Goal: Transaction & Acquisition: Obtain resource

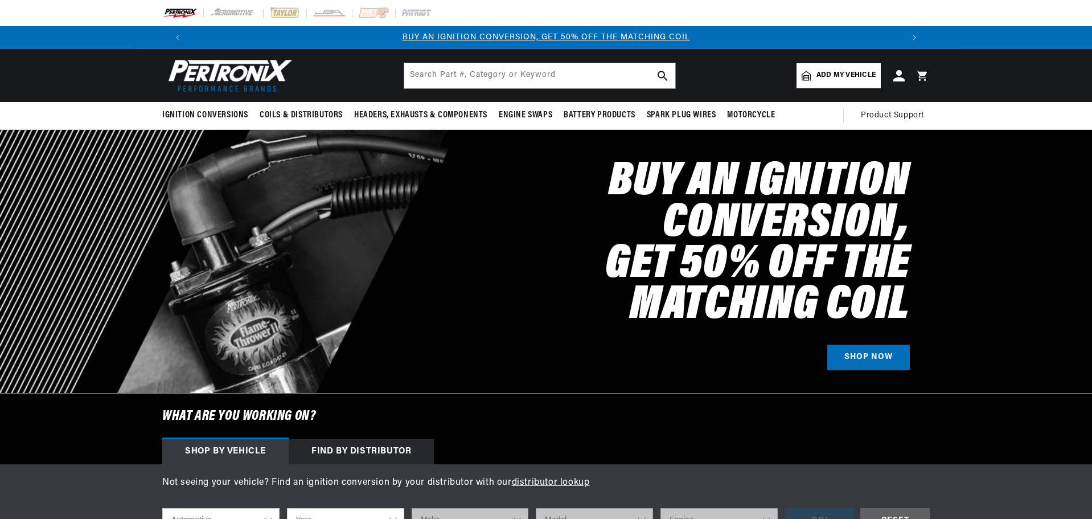
click at [842, 72] on span "Add my vehicle" at bounding box center [845, 75] width 59 height 11
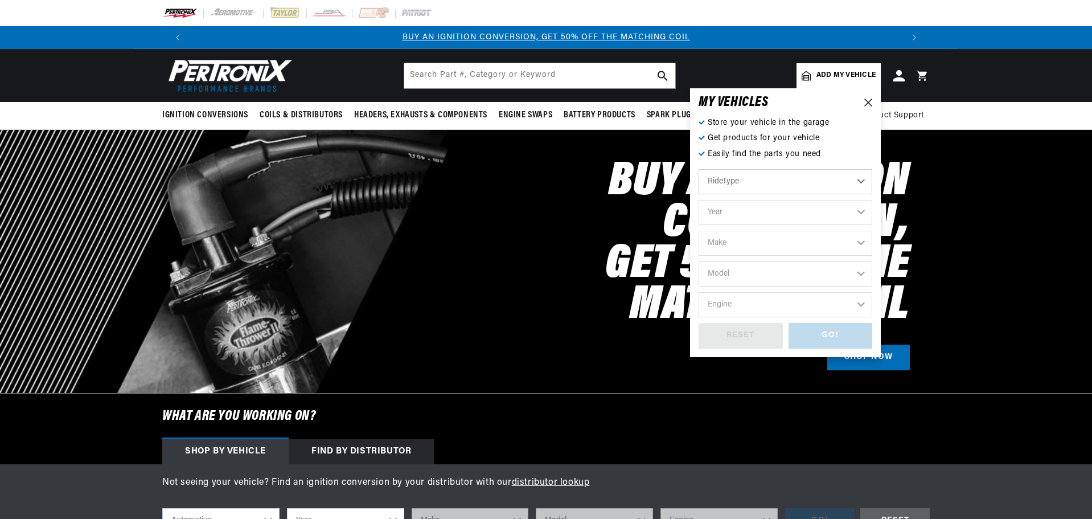
click at [774, 175] on select "RideType ...loading..." at bounding box center [785, 181] width 174 height 25
click at [856, 178] on select "RideType ...loading..." at bounding box center [785, 181] width 174 height 25
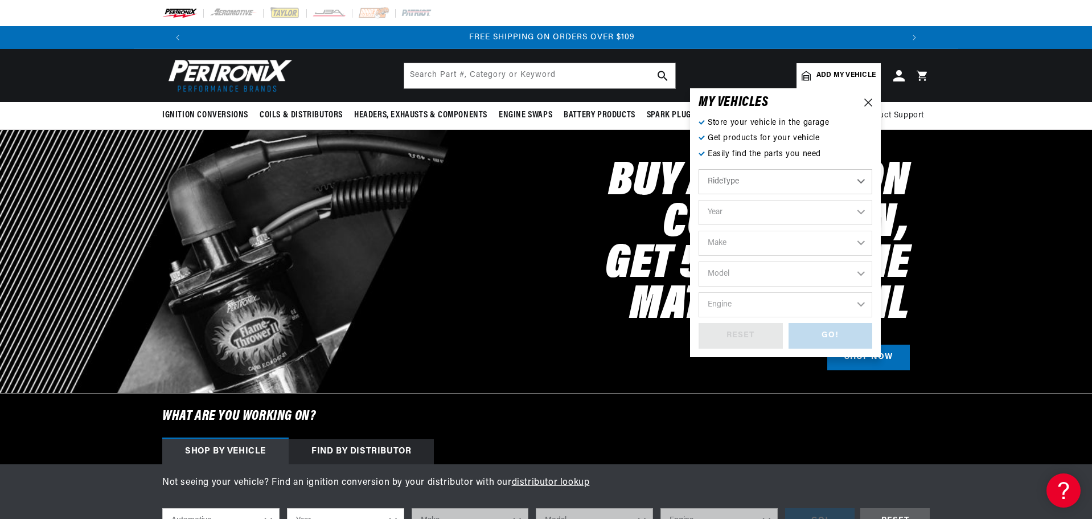
click at [862, 182] on select "RideType ...loading..." at bounding box center [785, 181] width 174 height 25
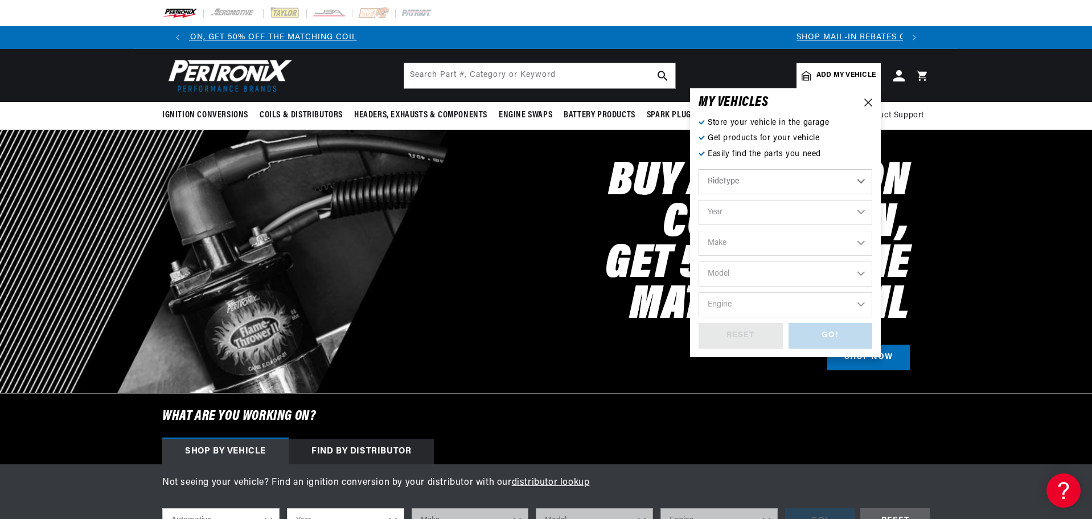
scroll to position [0, 0]
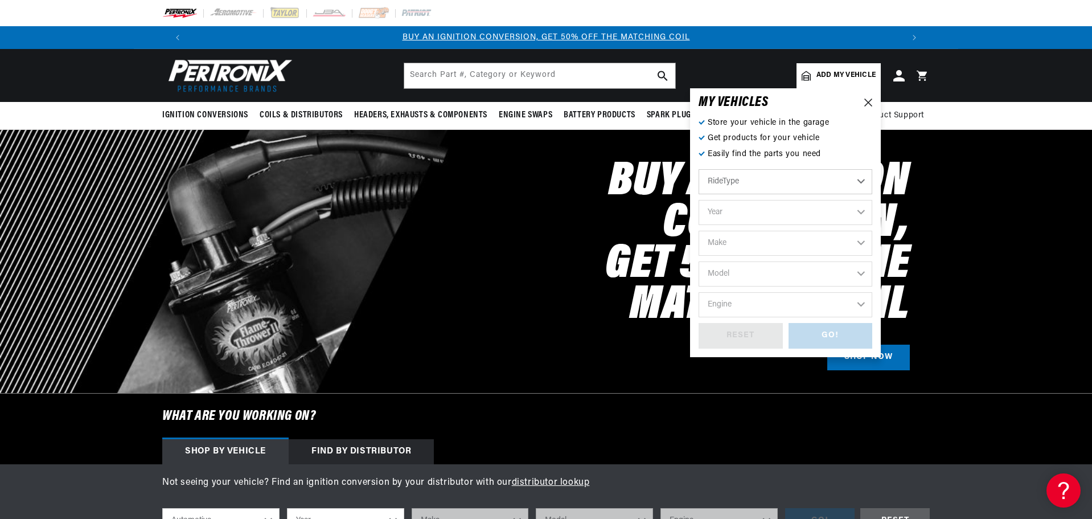
click at [943, 161] on div at bounding box center [546, 261] width 1092 height 263
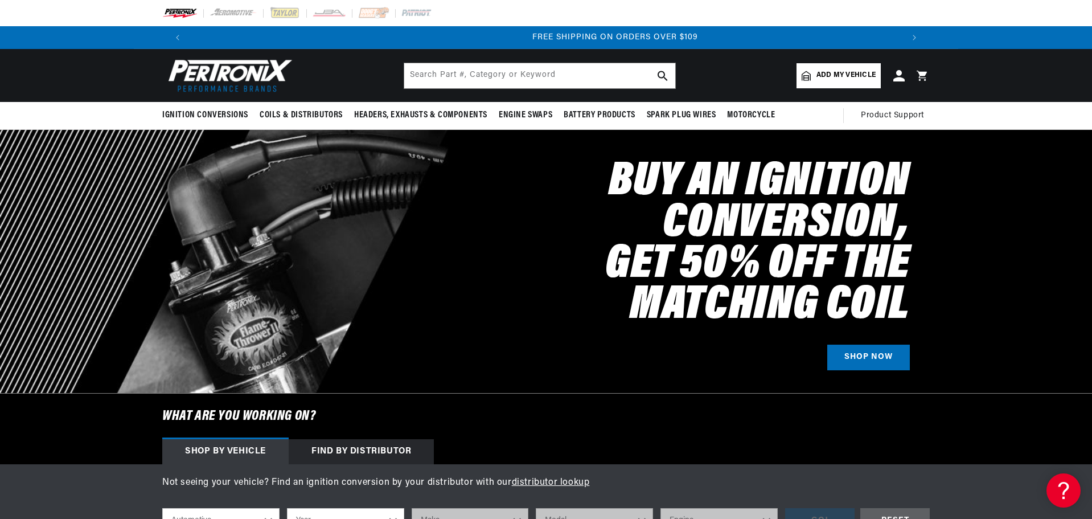
scroll to position [0, 1422]
click at [837, 74] on span "Add my vehicle" at bounding box center [845, 75] width 59 height 11
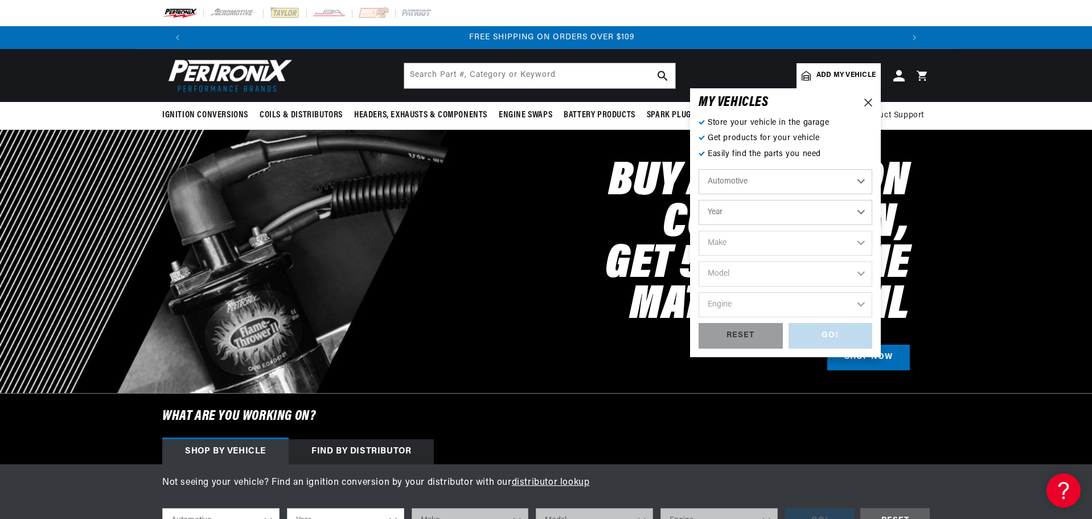
click at [773, 179] on select "Automotive Agricultural Industrial Marine Motorcycle" at bounding box center [785, 181] width 174 height 25
click at [773, 180] on select "Automotive Agricultural Industrial Marine Motorcycle" at bounding box center [785, 181] width 174 height 25
click at [802, 211] on select "Year 2022 2021 2020 2019 2018 2017 2016 2015 2014 2013 2012 2011 2010 2009 2008…" at bounding box center [785, 212] width 174 height 25
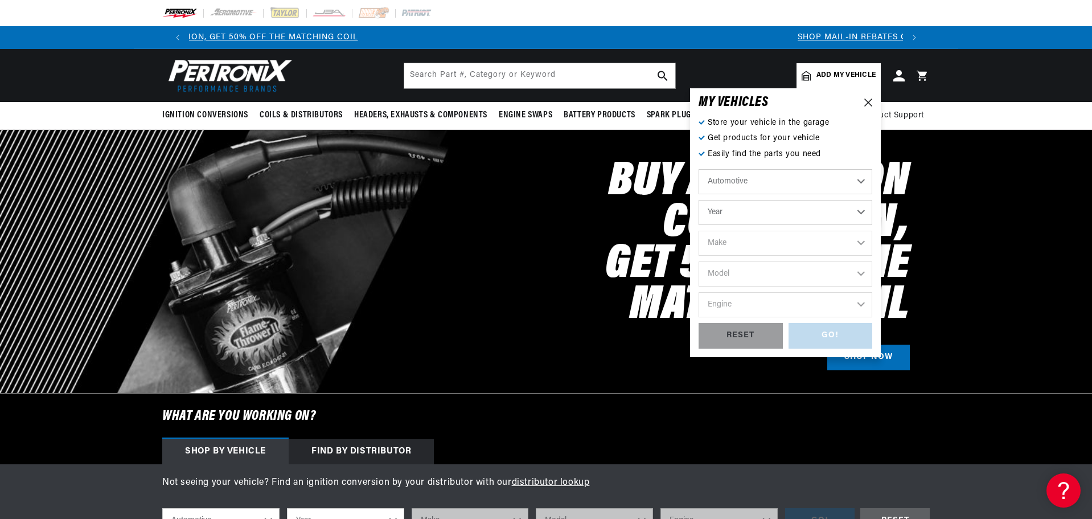
scroll to position [0, 0]
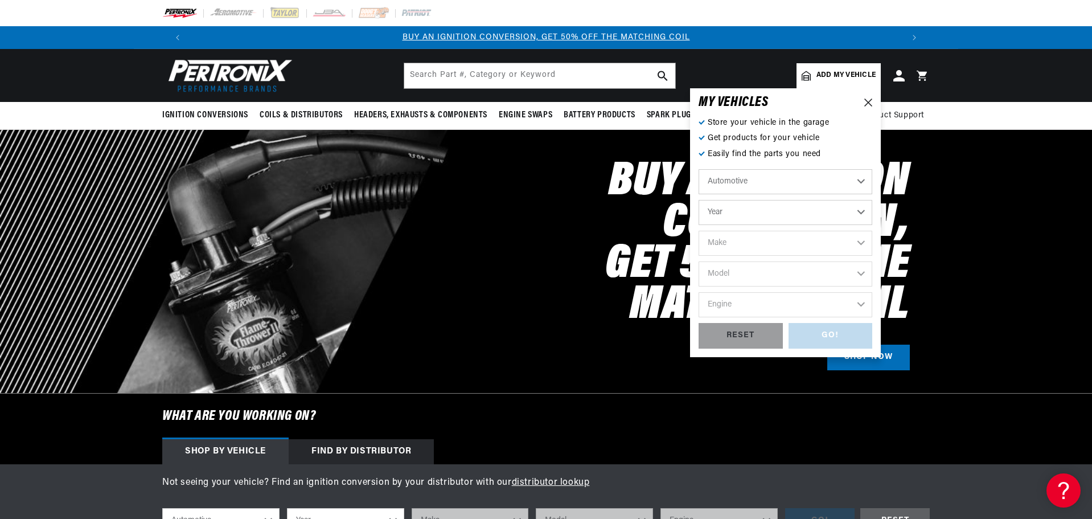
select select "1961"
click at [698, 200] on select "Year 2022 2021 2020 2019 2018 2017 2016 2015 2014 2013 2012 2011 2010 2009 2008…" at bounding box center [785, 212] width 174 height 25
select select "1961"
click at [749, 250] on select "Make Alfa Romeo American Motors Aston Martin Austin Austin Healey Buick Cadilla…" at bounding box center [785, 243] width 174 height 25
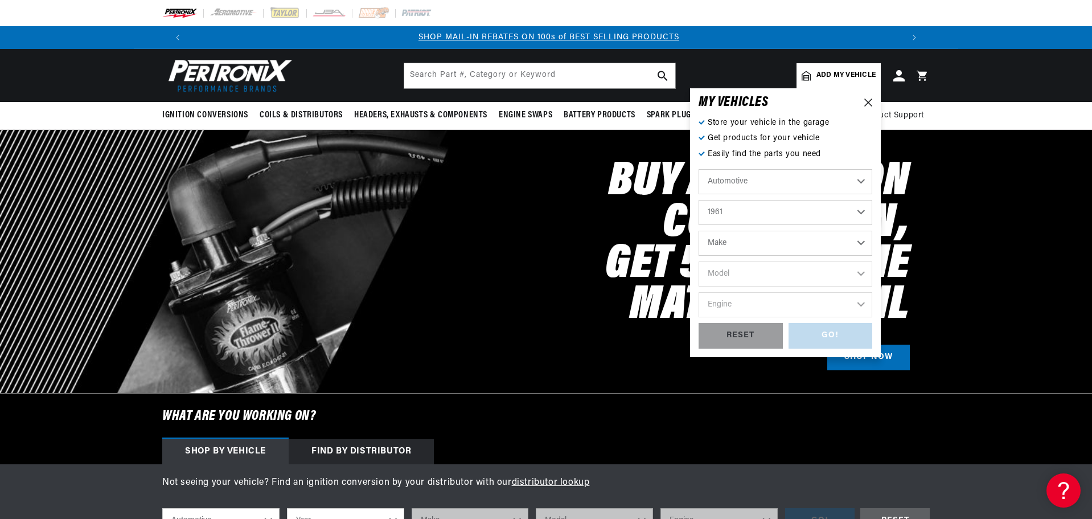
select select "Pontiac"
click at [698, 231] on select "Make Alfa Romeo American Motors Aston Martin Austin Austin Healey Buick Cadilla…" at bounding box center [785, 243] width 174 height 25
select select "Pontiac"
click at [774, 277] on select "Model Bonneville Catalina Laurentian Parisienne Star Chief Strato-Chief Tempest…" at bounding box center [785, 273] width 174 height 25
select select "Catalina"
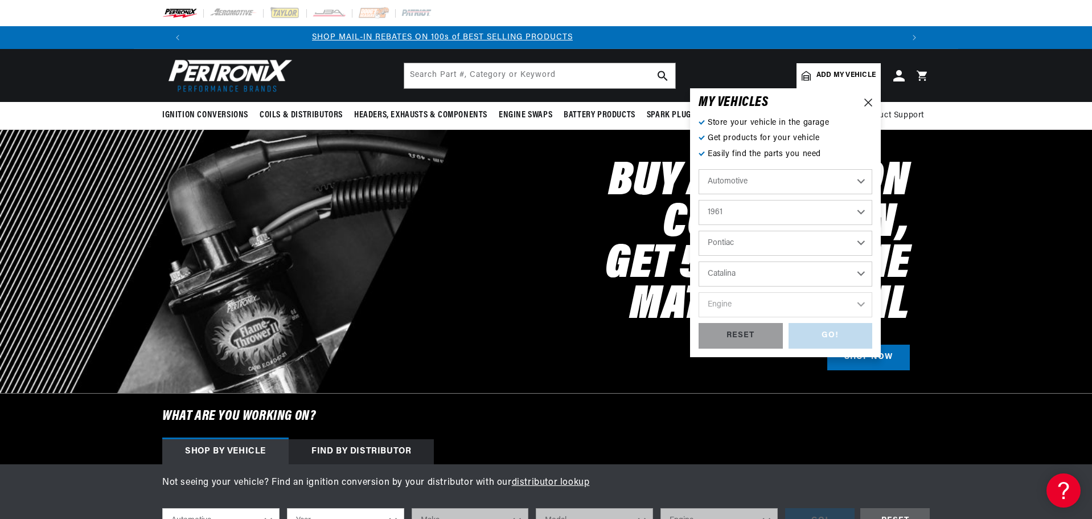
click at [698, 261] on select "Model Bonneville Catalina Laurentian Parisienne Star Chief Strato-Chief Tempest…" at bounding box center [785, 273] width 174 height 25
select select "Catalina"
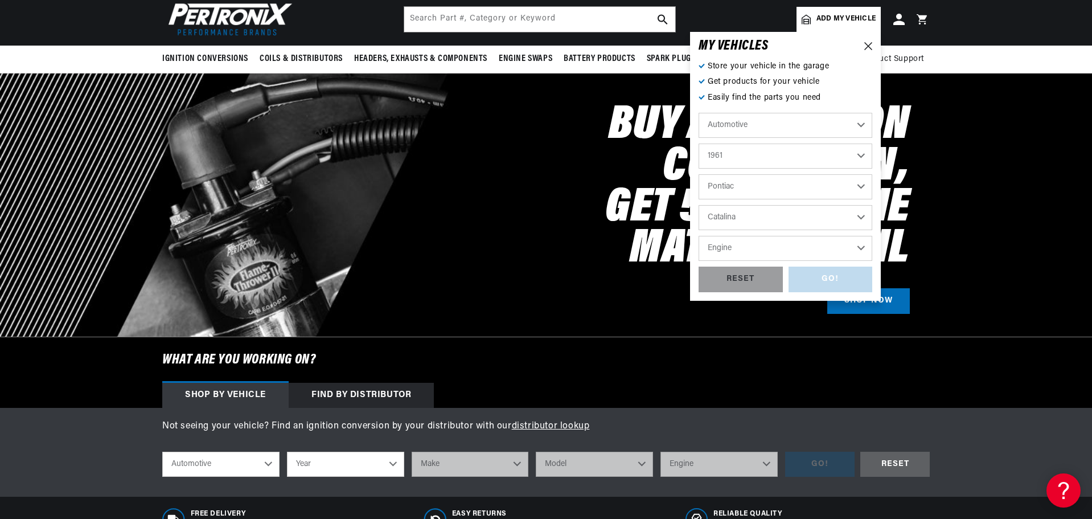
scroll to position [57, 0]
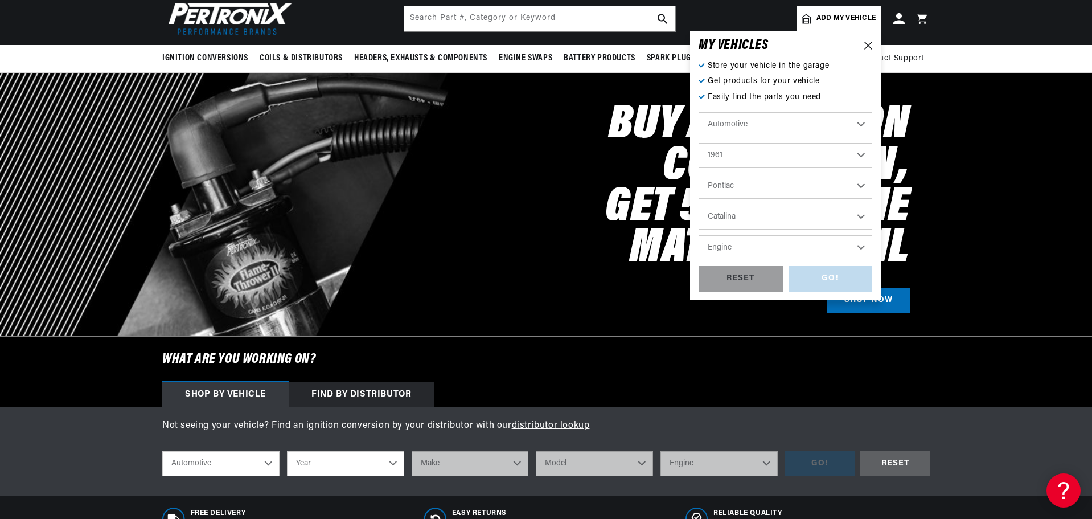
click at [785, 249] on select "Engine 5.7L 6.1L 6.4L 6.6L 6.9L 7.0L 7.5L" at bounding box center [785, 247] width 174 height 25
select select "7.0L"
click at [698, 235] on select "Engine 5.7L 6.1L 6.4L 6.6L 6.9L 7.0L 7.5L" at bounding box center [785, 247] width 174 height 25
select select "7.0L"
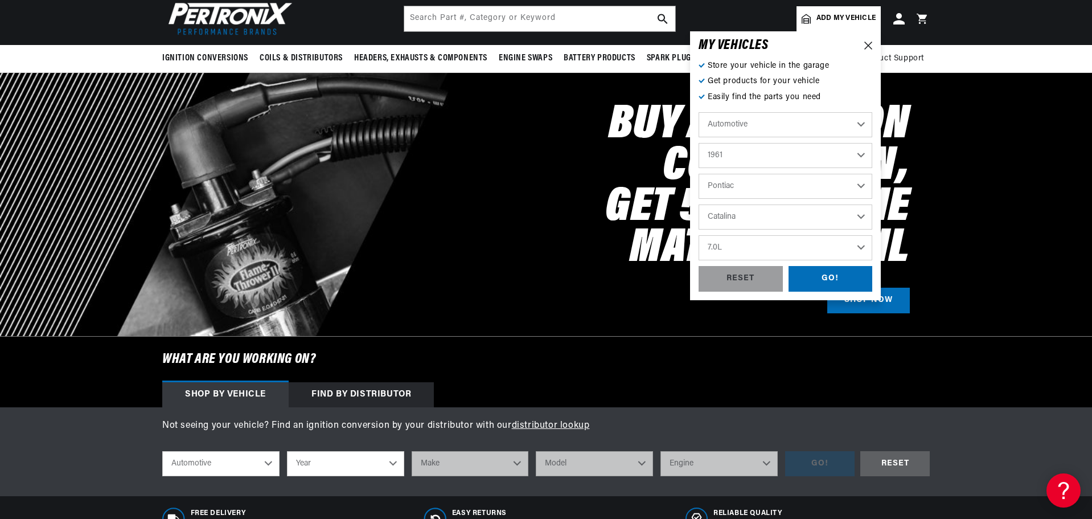
scroll to position [0, 711]
click at [816, 274] on div "GO!" at bounding box center [830, 279] width 84 height 26
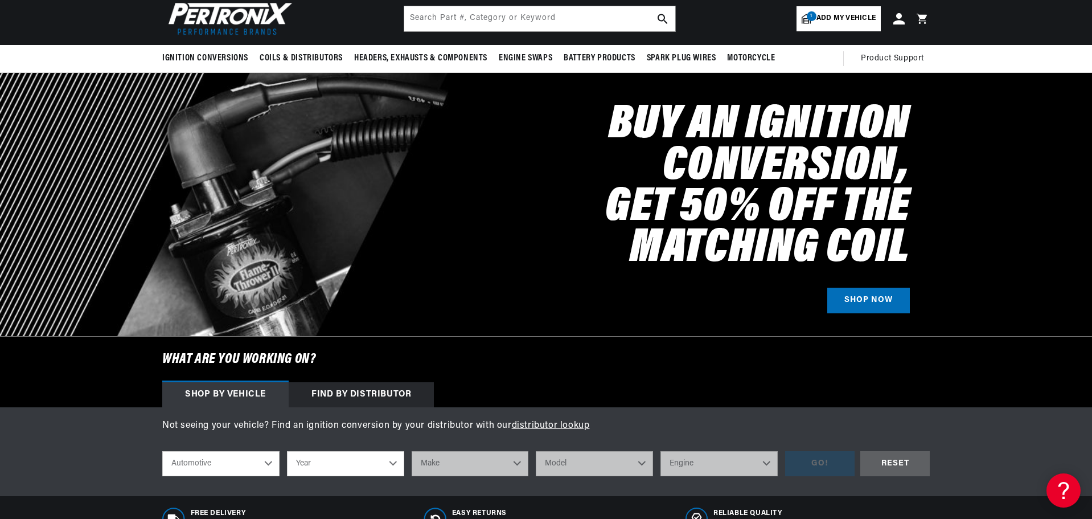
select select "1961"
select select "Pontiac"
select select "Catalina"
select select "7.0L"
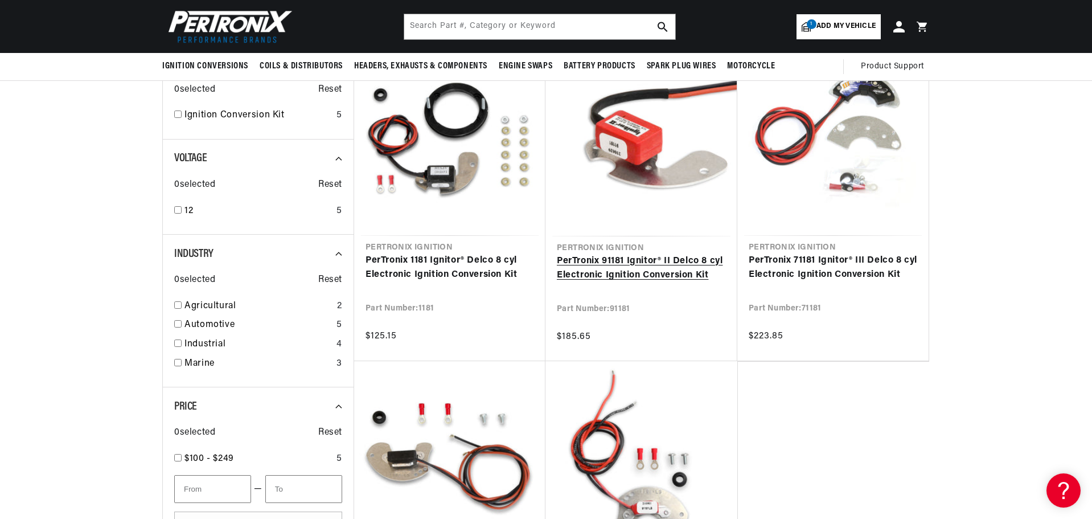
scroll to position [0, 1422]
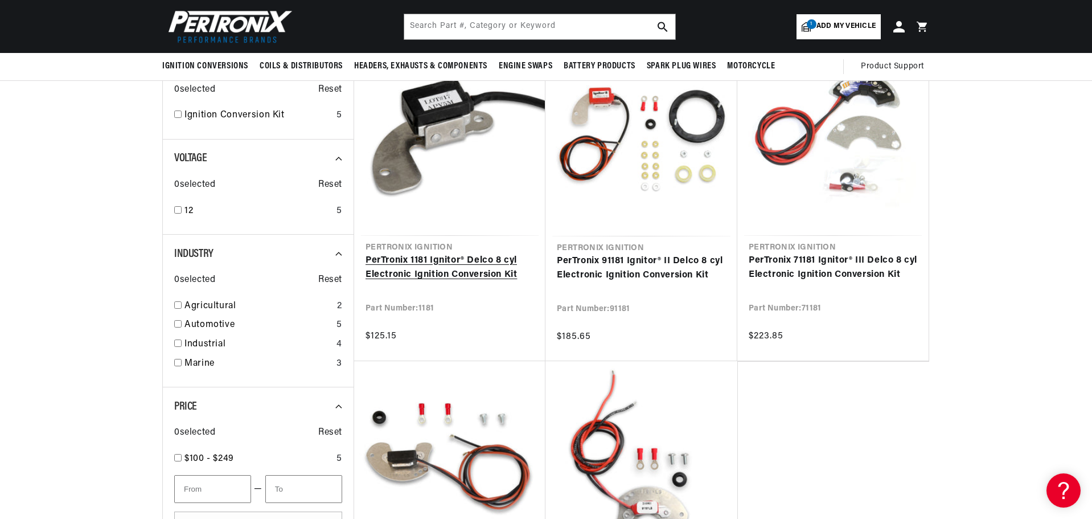
click at [416, 261] on link "PerTronix 1181 Ignitor® Delco 8 cyl Electronic Ignition Conversion Kit" at bounding box center [449, 267] width 169 height 29
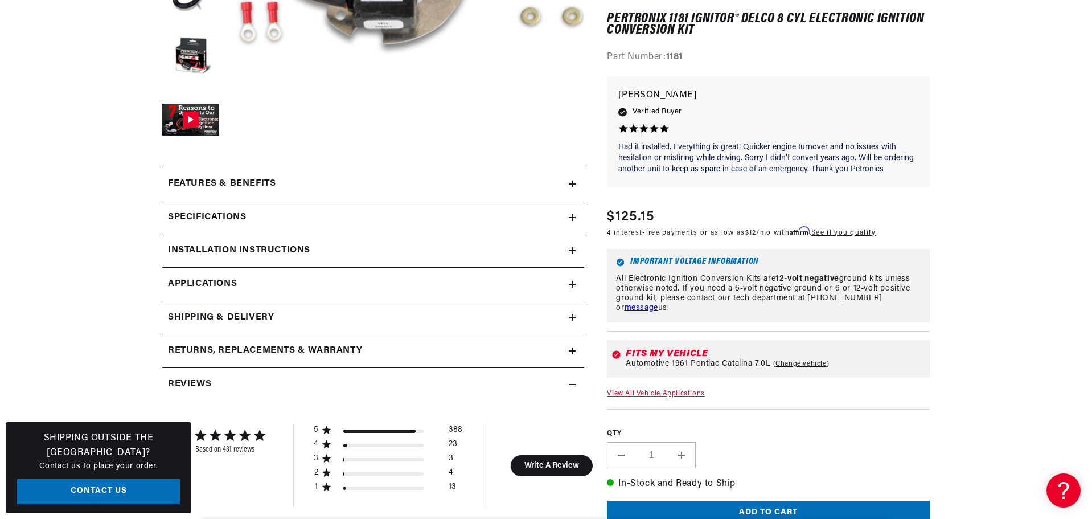
scroll to position [398, 0]
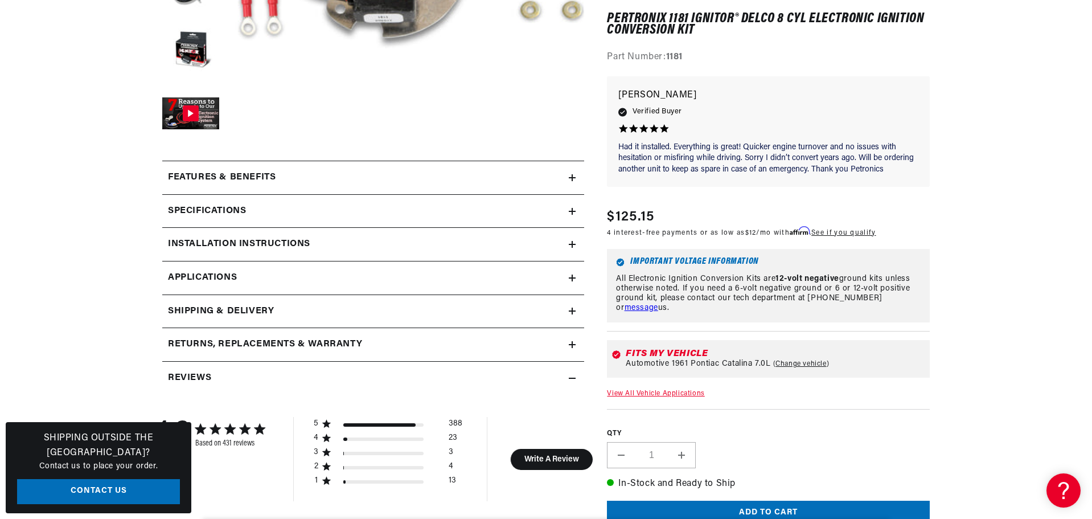
click at [570, 241] on icon at bounding box center [572, 244] width 7 height 7
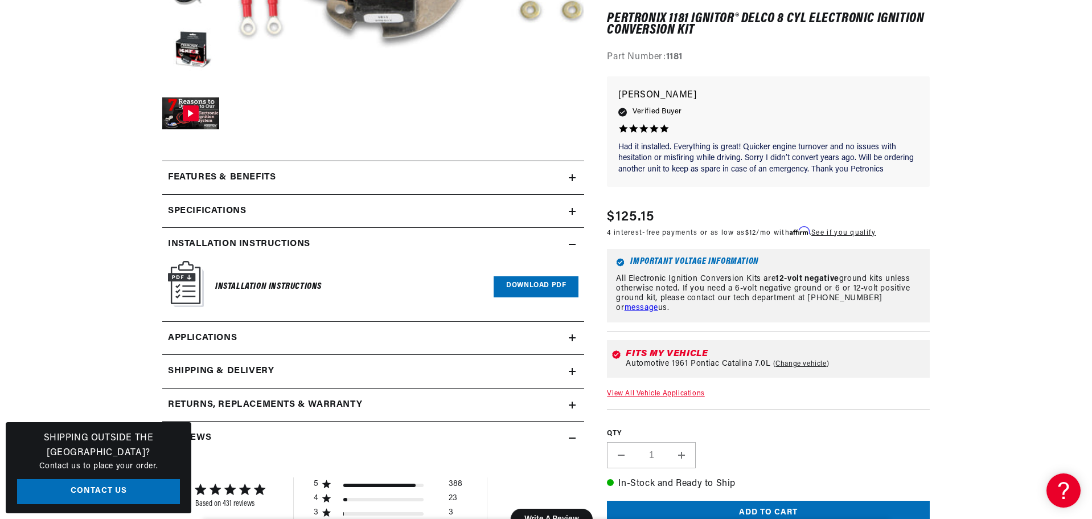
click at [525, 287] on link "Download PDF" at bounding box center [536, 286] width 85 height 21
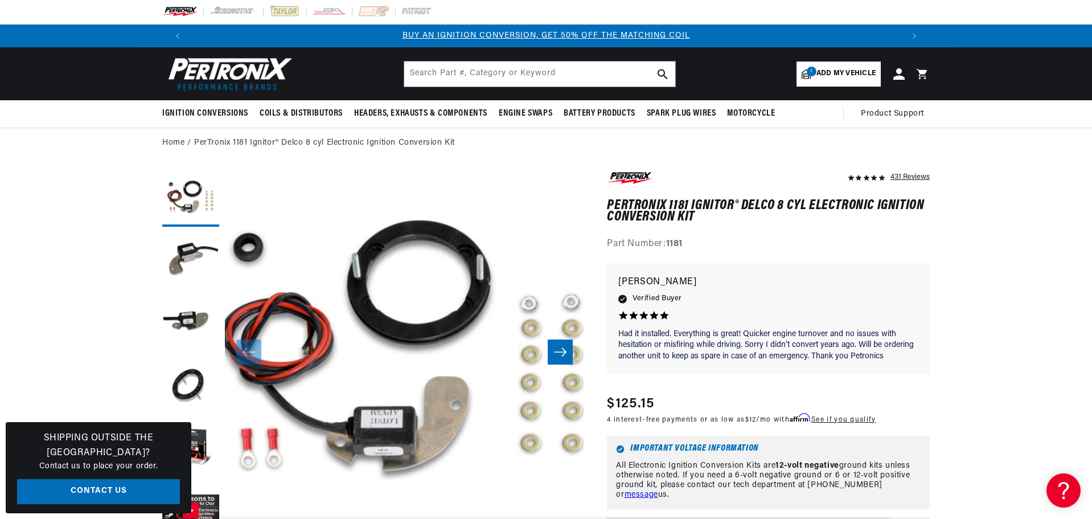
scroll to position [0, 0]
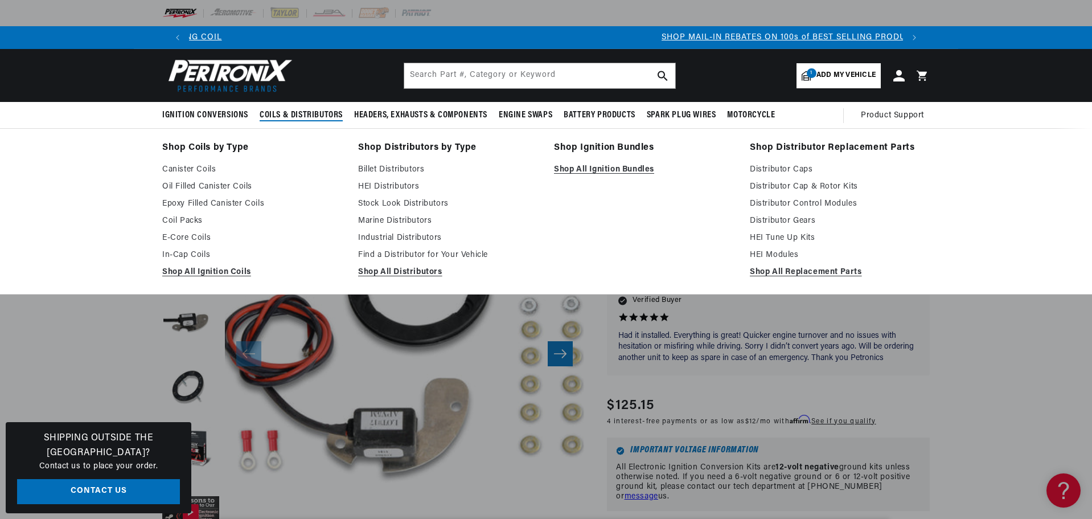
click at [299, 114] on span "Coils & Distributors" at bounding box center [301, 115] width 83 height 12
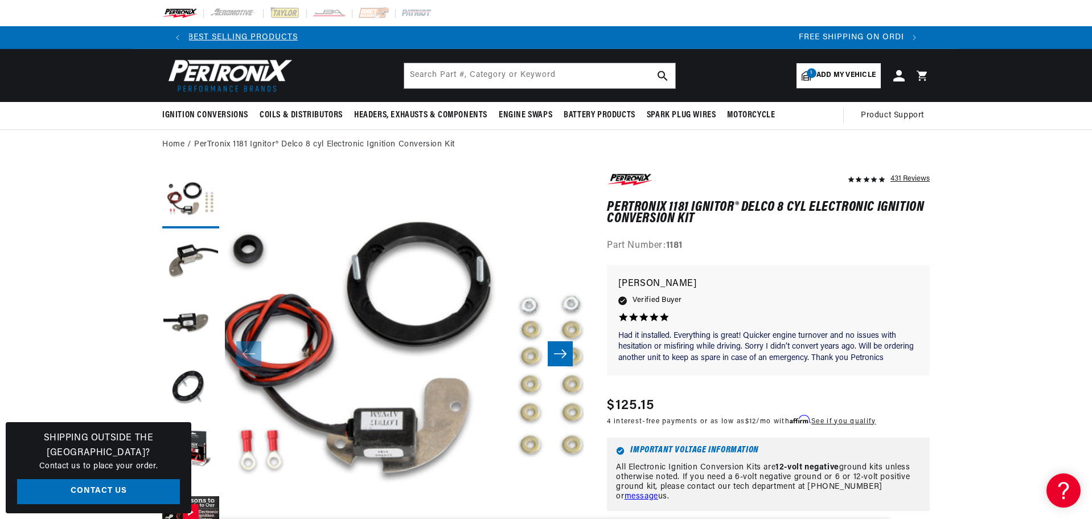
click at [840, 74] on span "Add my vehicle" at bounding box center [845, 75] width 59 height 11
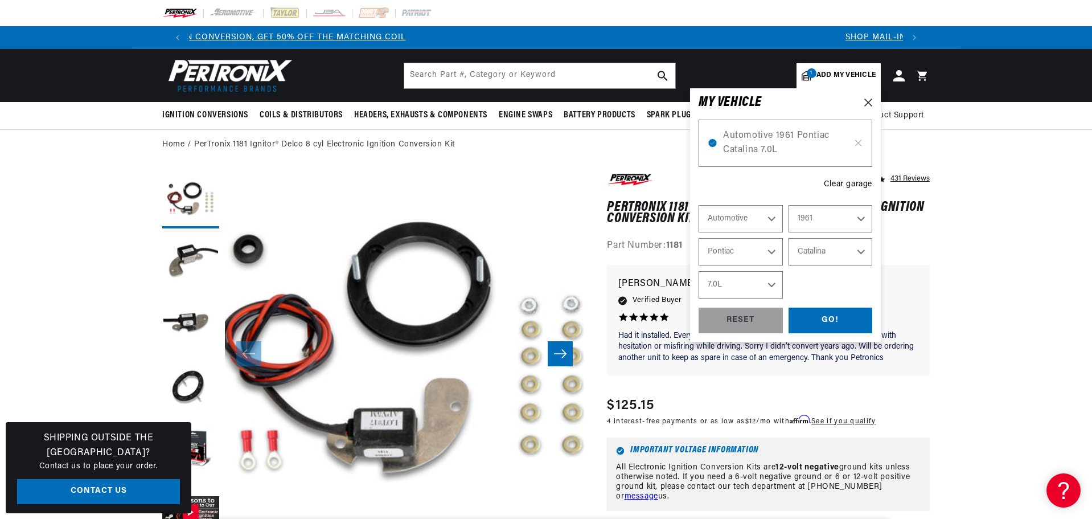
scroll to position [0, 58]
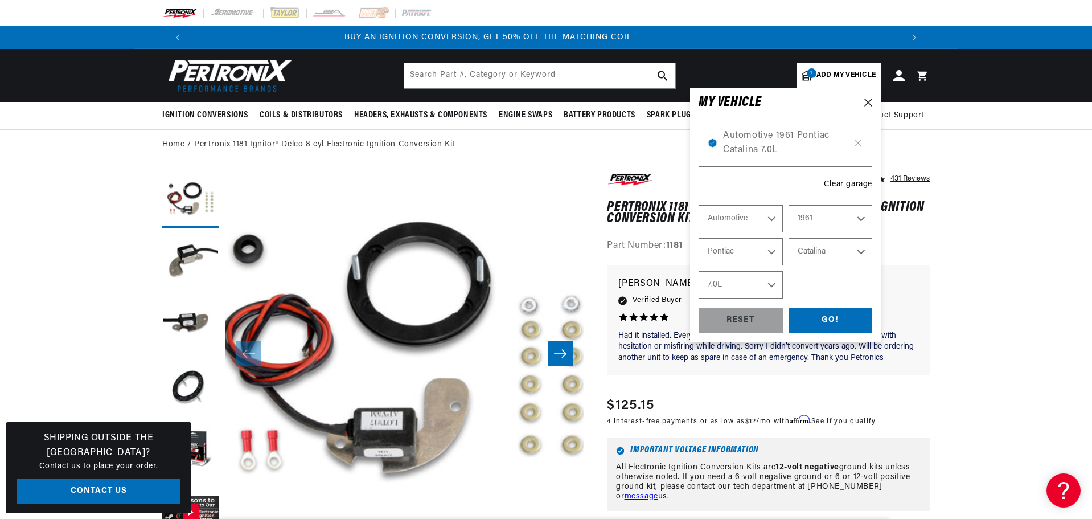
select select "Year"
select select "Make"
select select "Model"
select select "Engine"
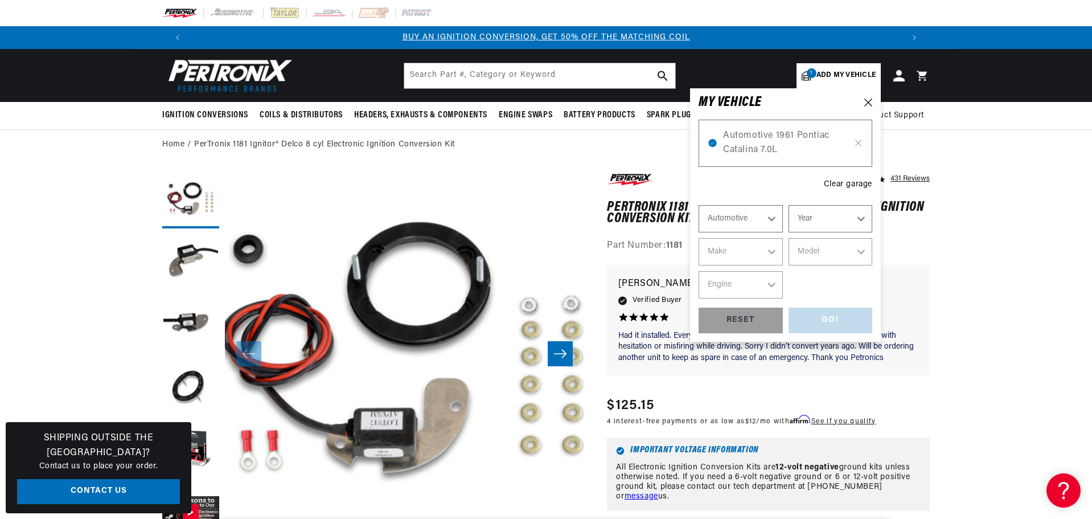
click at [860, 219] on select "Year 2022 2021 2020 2019 2018 2017 2016 2015 2014 2013 2012 2011 2010 2009 2008…" at bounding box center [830, 218] width 84 height 27
select select "1970"
click at [788, 205] on select "Year 2022 2021 2020 2019 2018 2017 2016 2015 2014 2013 2012 2011 2010 2009 2008…" at bounding box center [830, 218] width 84 height 27
select select "1970"
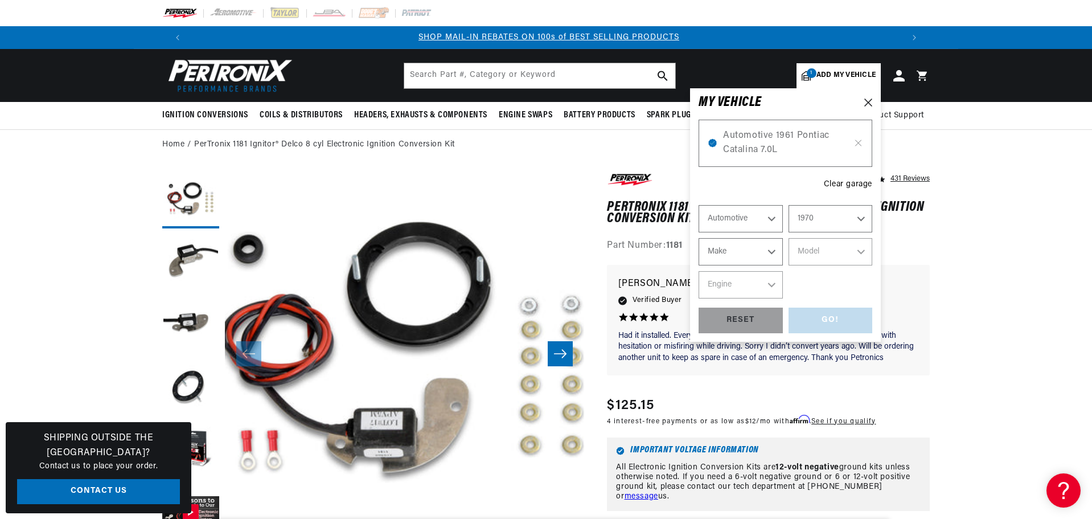
click at [761, 256] on select "Make Alfa Romeo American Motors Aston Martin Audi Austin Austin Healey Avanti B…" at bounding box center [740, 251] width 84 height 27
select select "Chevrolet"
click at [698, 238] on select "Make Alfa Romeo American Motors Aston Martin Audi Austin Austin Healey Avanti B…" at bounding box center [740, 251] width 84 height 27
select select "Chevrolet"
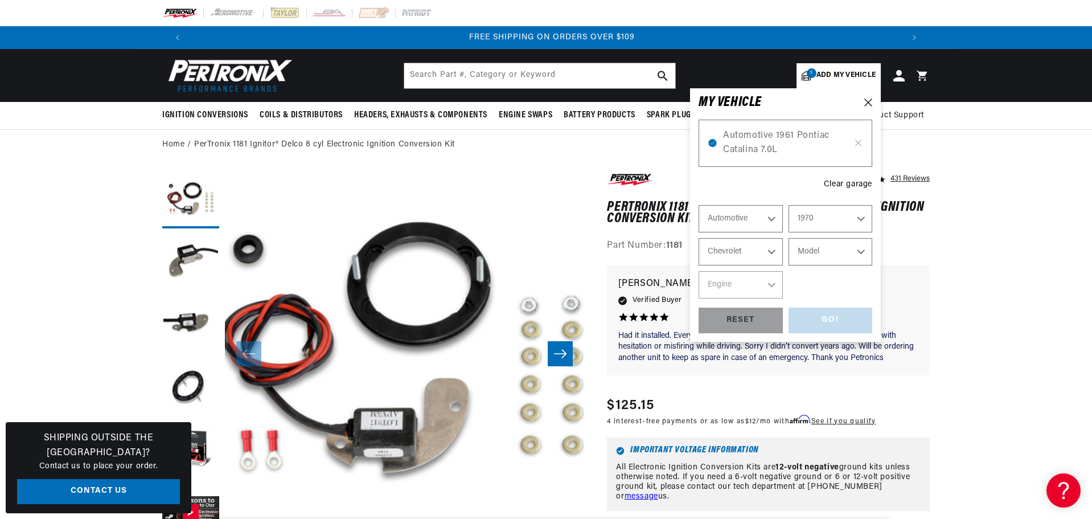
click at [816, 249] on select "Model Bel Air Biscayne Blazer Brookwood C10 Pickup C10 Suburban C20 Pickup C20 …" at bounding box center [830, 251] width 84 height 27
select select "Nova"
click at [788, 238] on select "Model Bel Air Biscayne Blazer Brookwood C10 Pickup C10 Suburban C20 Pickup C20 …" at bounding box center [830, 251] width 84 height 27
select select "Nova"
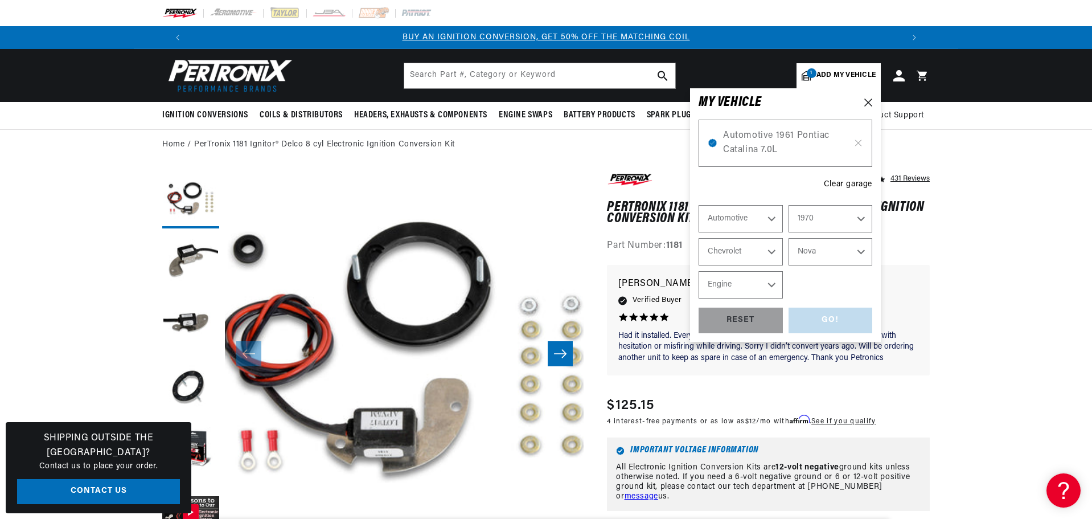
click at [736, 283] on select "Engine 153cid / 2.5L 230cid / 3.8L 250cid / 4.1L 305cid / 5.0L 307cid / 5.0L 35…" at bounding box center [740, 284] width 84 height 27
select select "350cid-5.7L"
click at [698, 271] on select "Engine 153cid / 2.5L 230cid / 3.8L 250cid / 4.1L 305cid / 5.0L 307cid / 5.0L 35…" at bounding box center [740, 284] width 84 height 27
select select "350cid-5.7L"
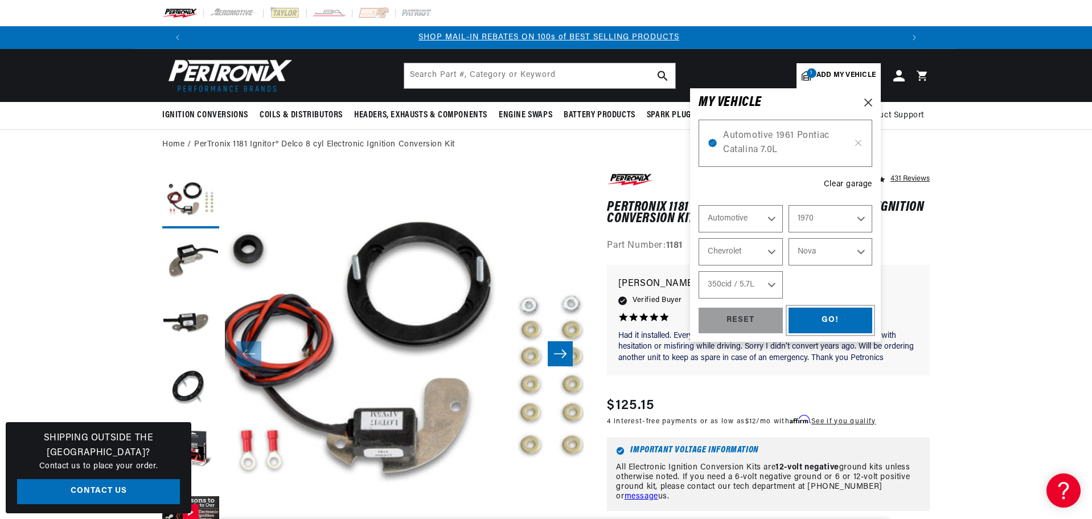
click at [839, 319] on div "GO!" at bounding box center [830, 320] width 84 height 26
select select "1961"
select select "Pontiac"
select select "Catalina"
select select "7.0L"
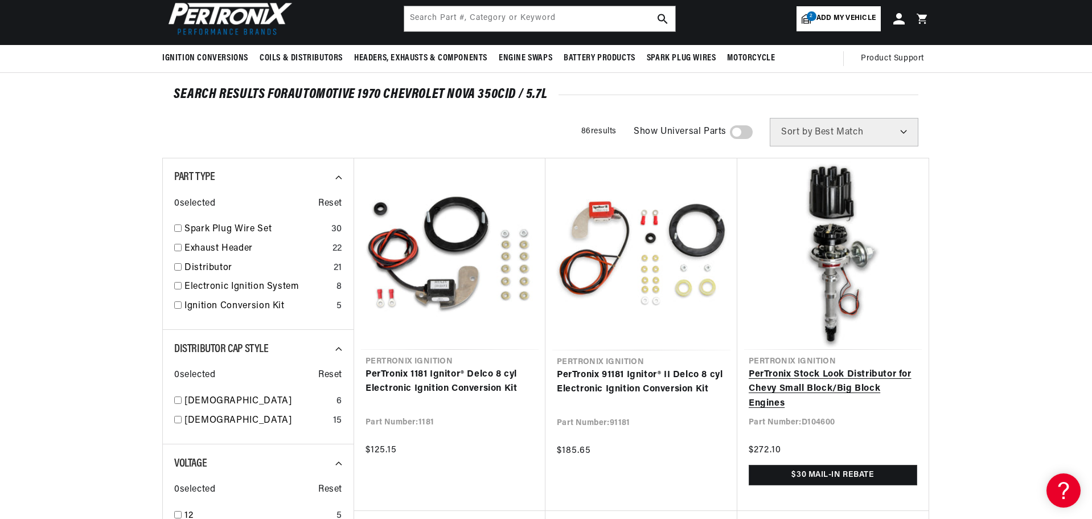
scroll to position [0, 711]
click at [811, 372] on link "PerTronix Stock Look Distributor for Chevy Small Block/Big Block Engines" at bounding box center [833, 389] width 169 height 44
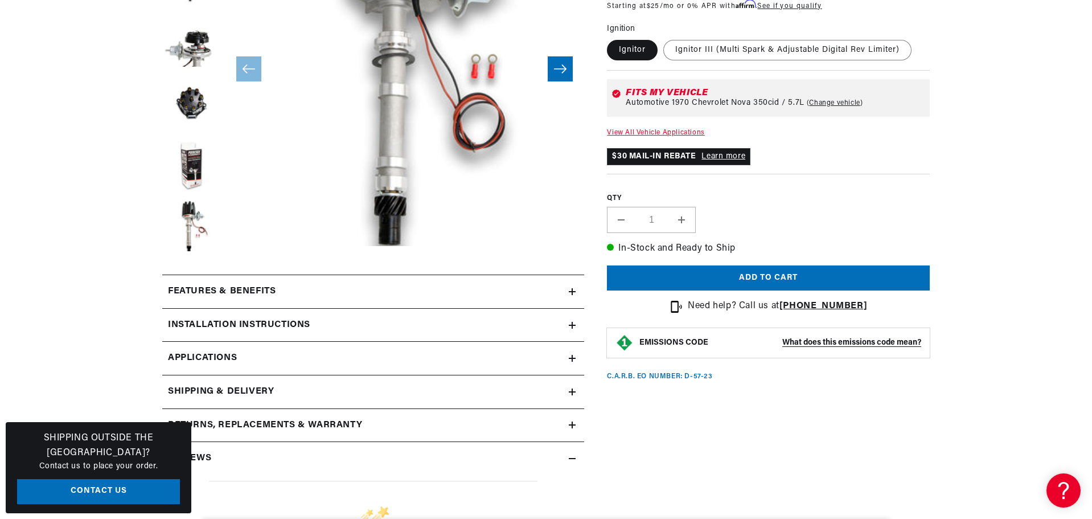
scroll to position [342, 0]
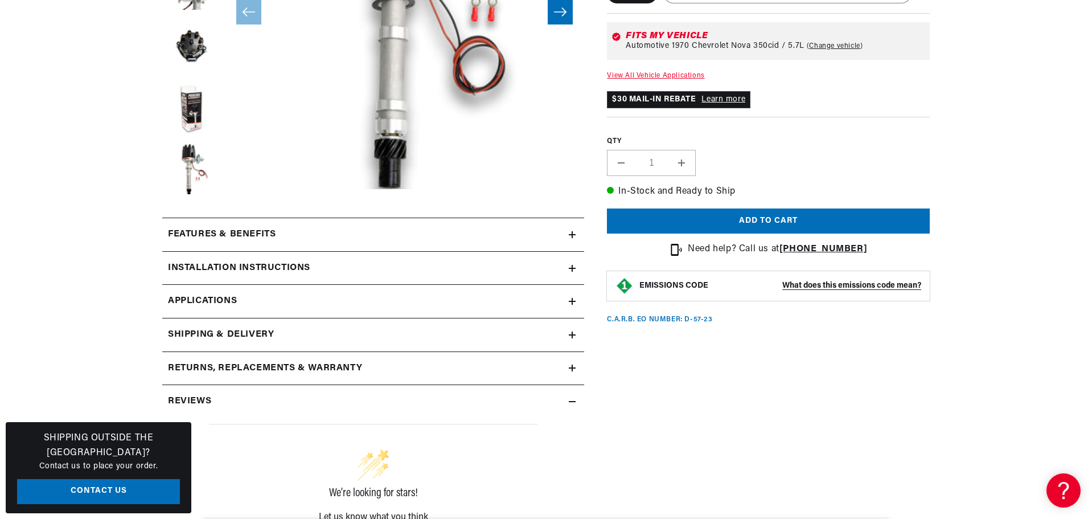
click at [572, 235] on icon at bounding box center [572, 235] width 7 height 0
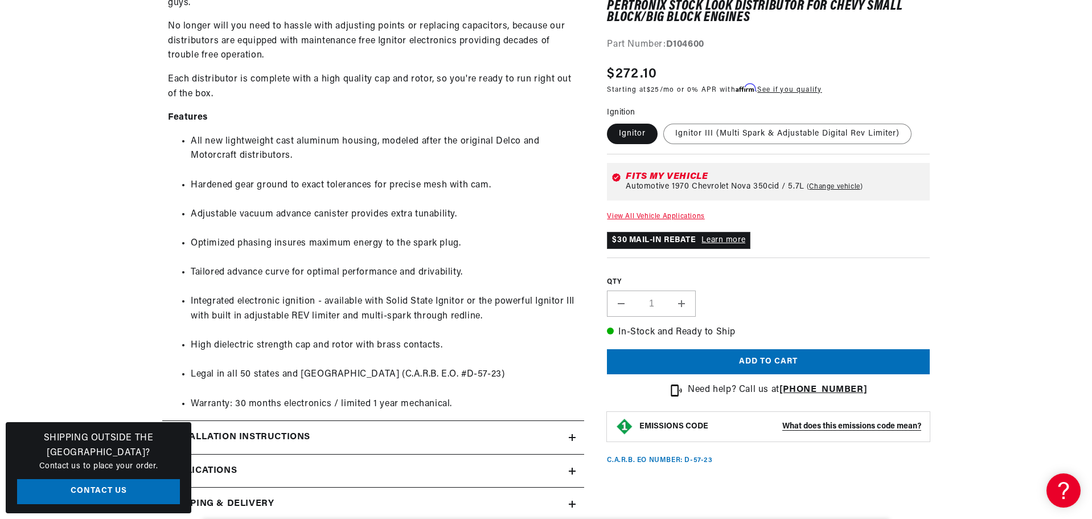
scroll to position [0, 0]
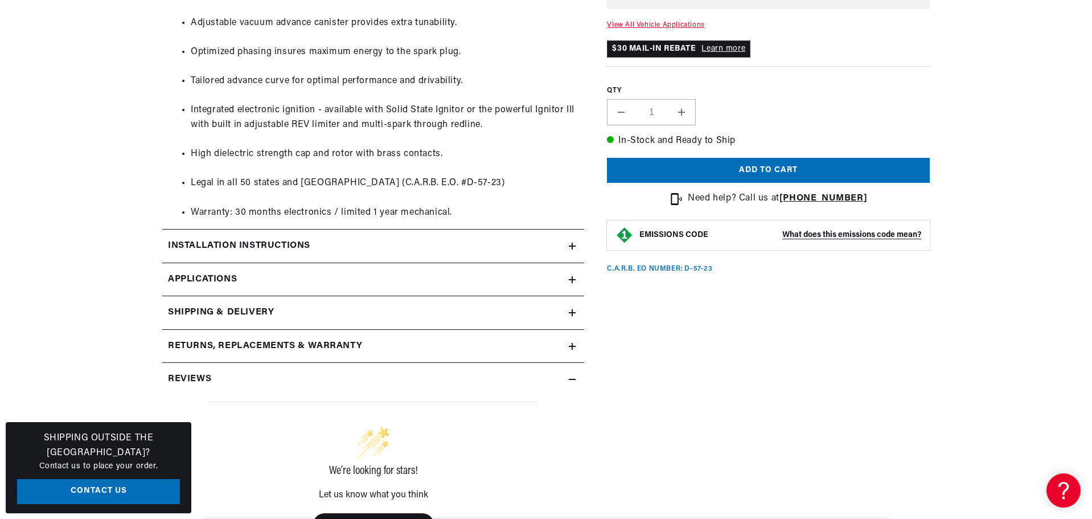
click at [574, 245] on icon at bounding box center [572, 246] width 7 height 7
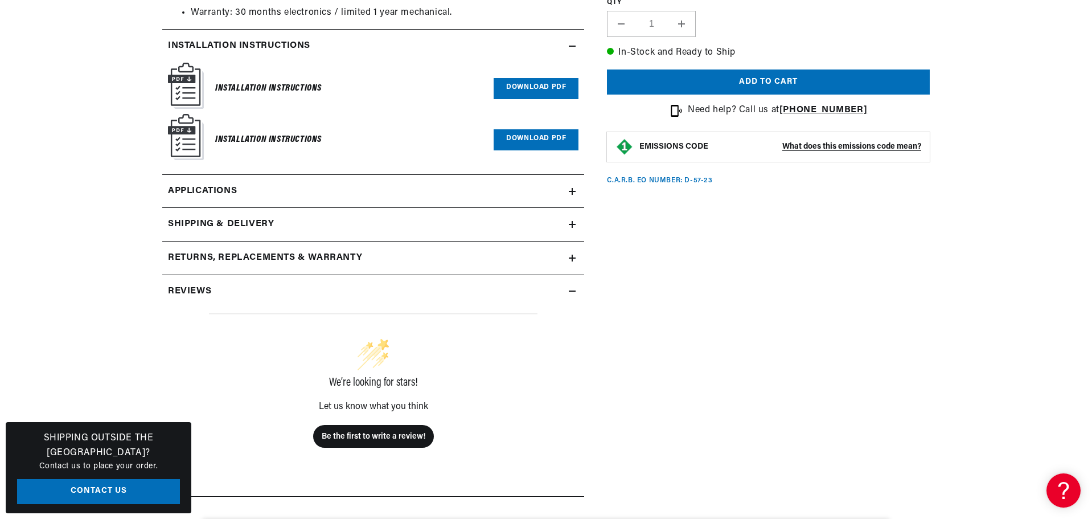
scroll to position [1252, 0]
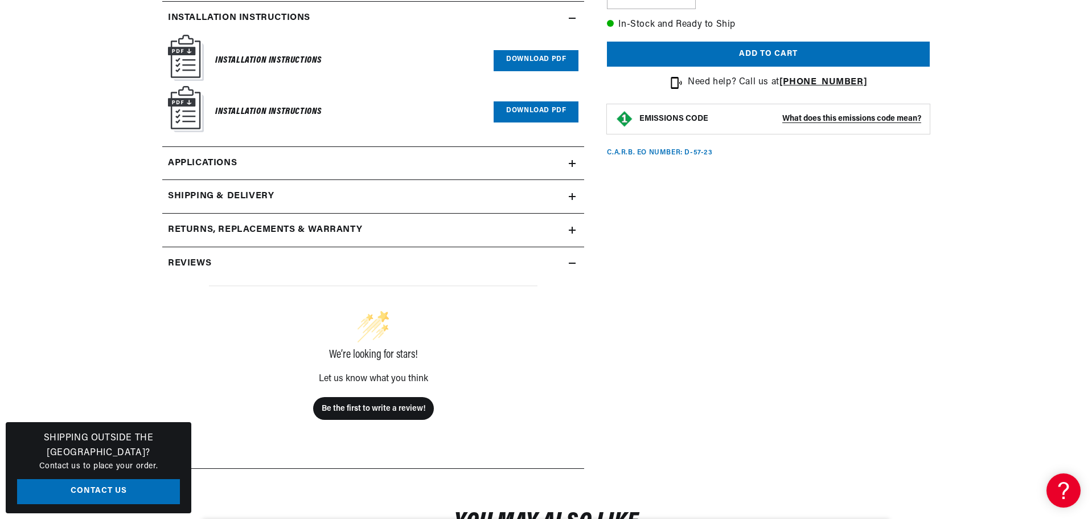
drag, startPoint x: 499, startPoint y: 270, endPoint x: 505, endPoint y: 266, distance: 7.1
click at [500, 270] on div "Reviews" at bounding box center [365, 263] width 406 height 15
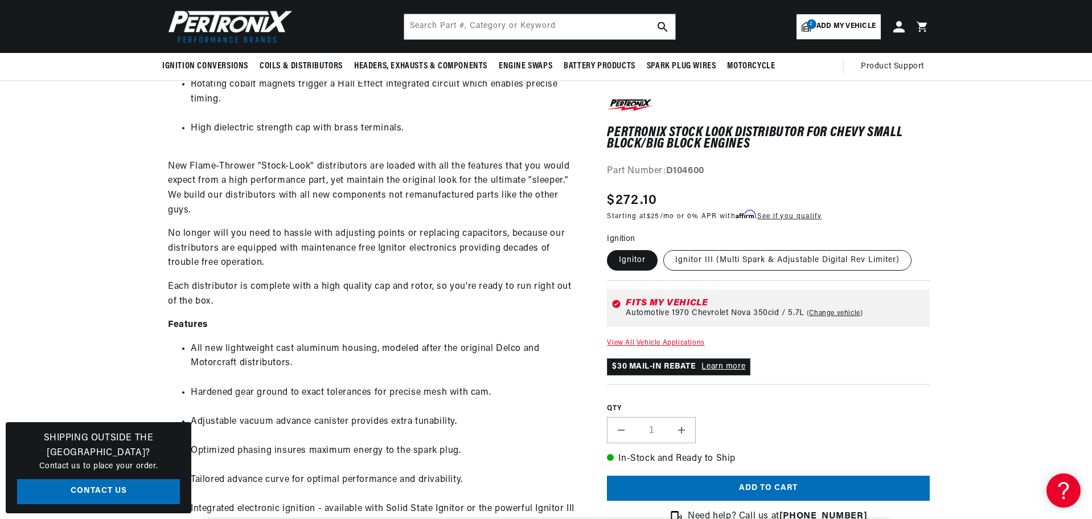
scroll to position [0, 711]
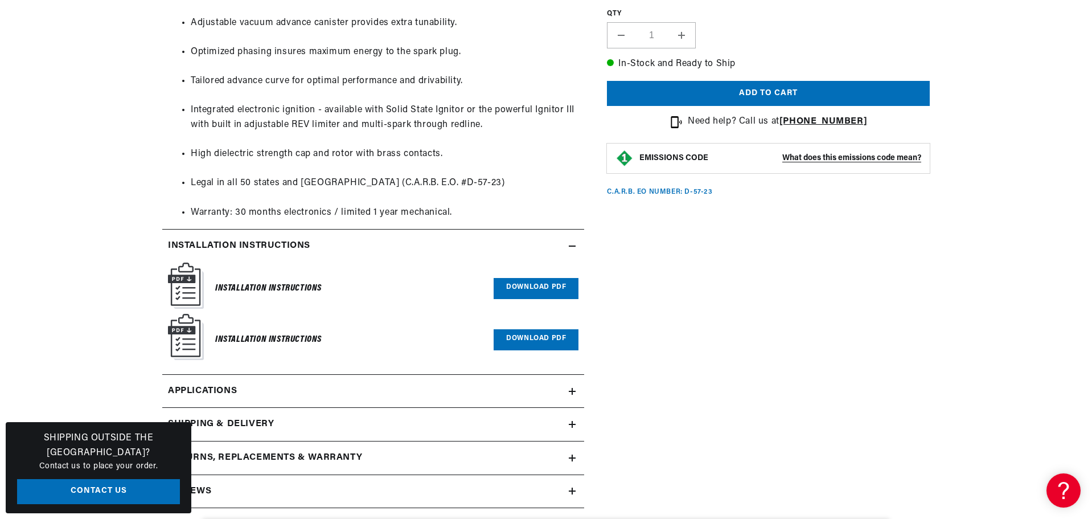
click at [536, 284] on link "Download PDF" at bounding box center [536, 288] width 85 height 21
click at [547, 339] on link "Download PDF" at bounding box center [536, 339] width 85 height 21
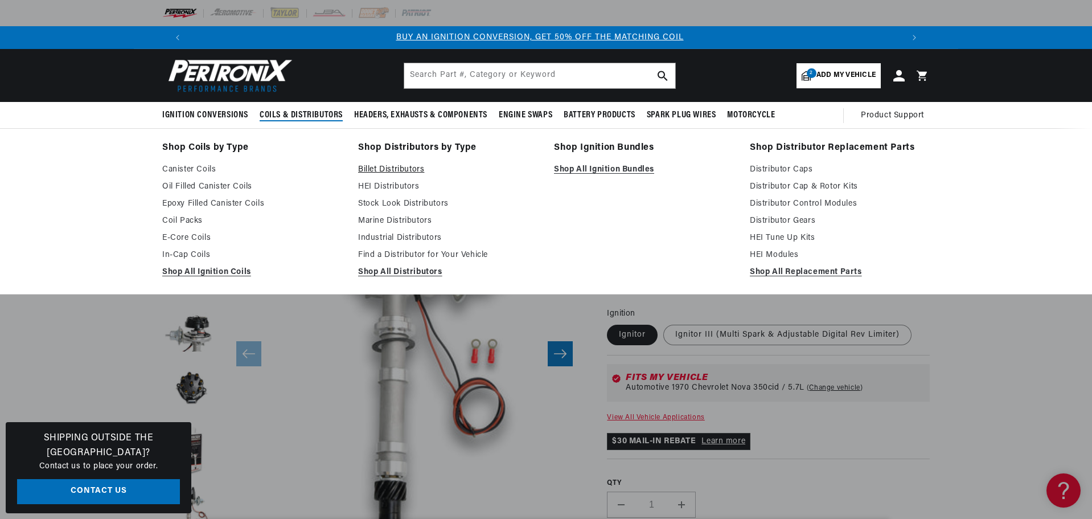
scroll to position [0, 0]
click at [396, 168] on link "Billet Distributors" at bounding box center [448, 170] width 180 height 14
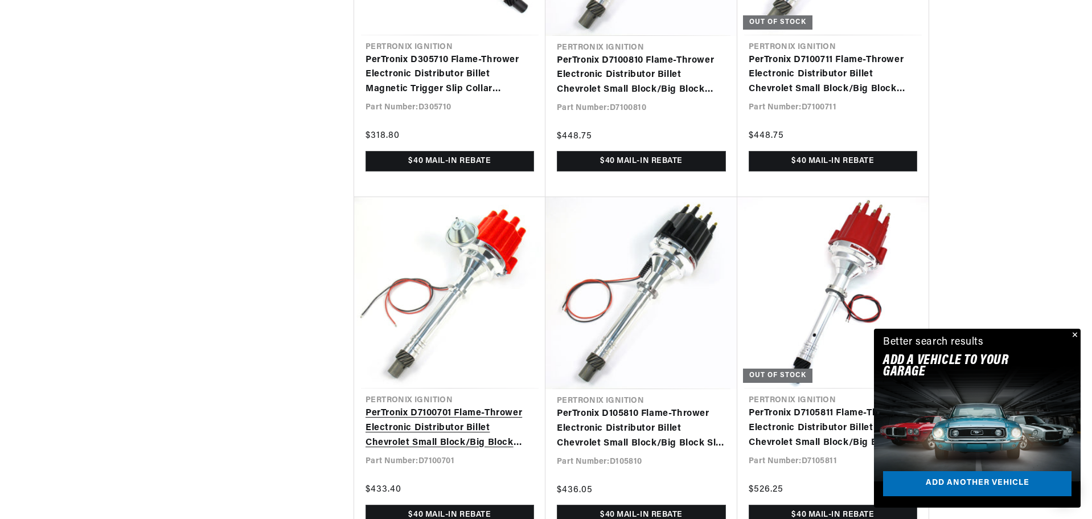
scroll to position [1386, 0]
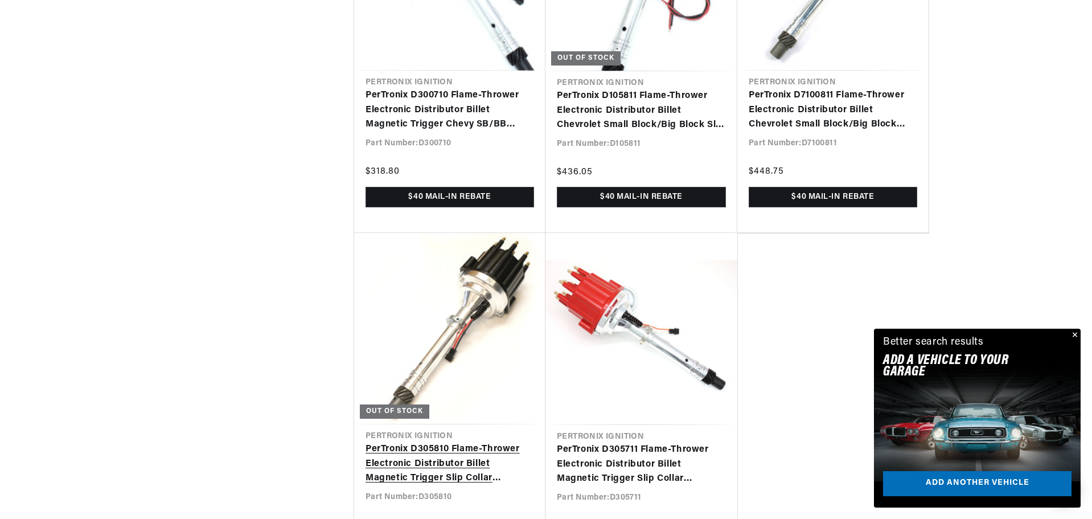
scroll to position [0, 711]
